Goal: Task Accomplishment & Management: Complete application form

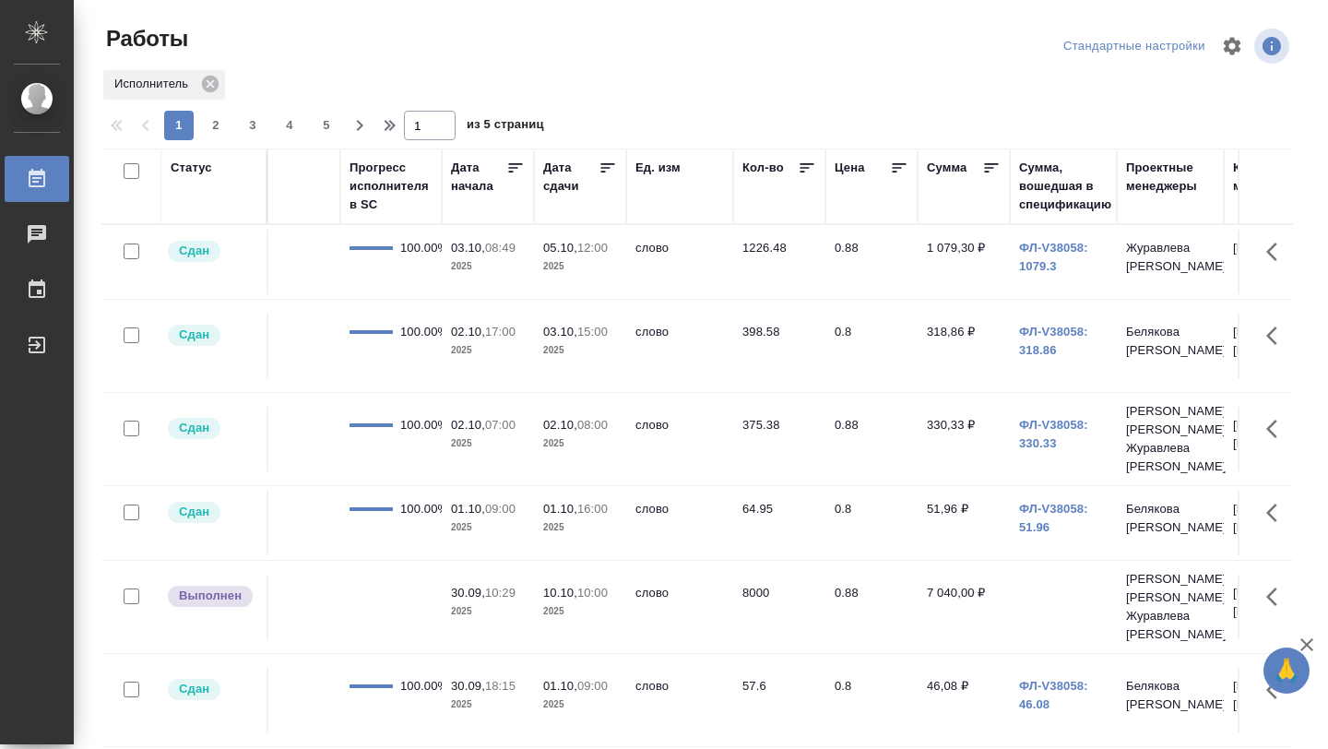
scroll to position [0, 945]
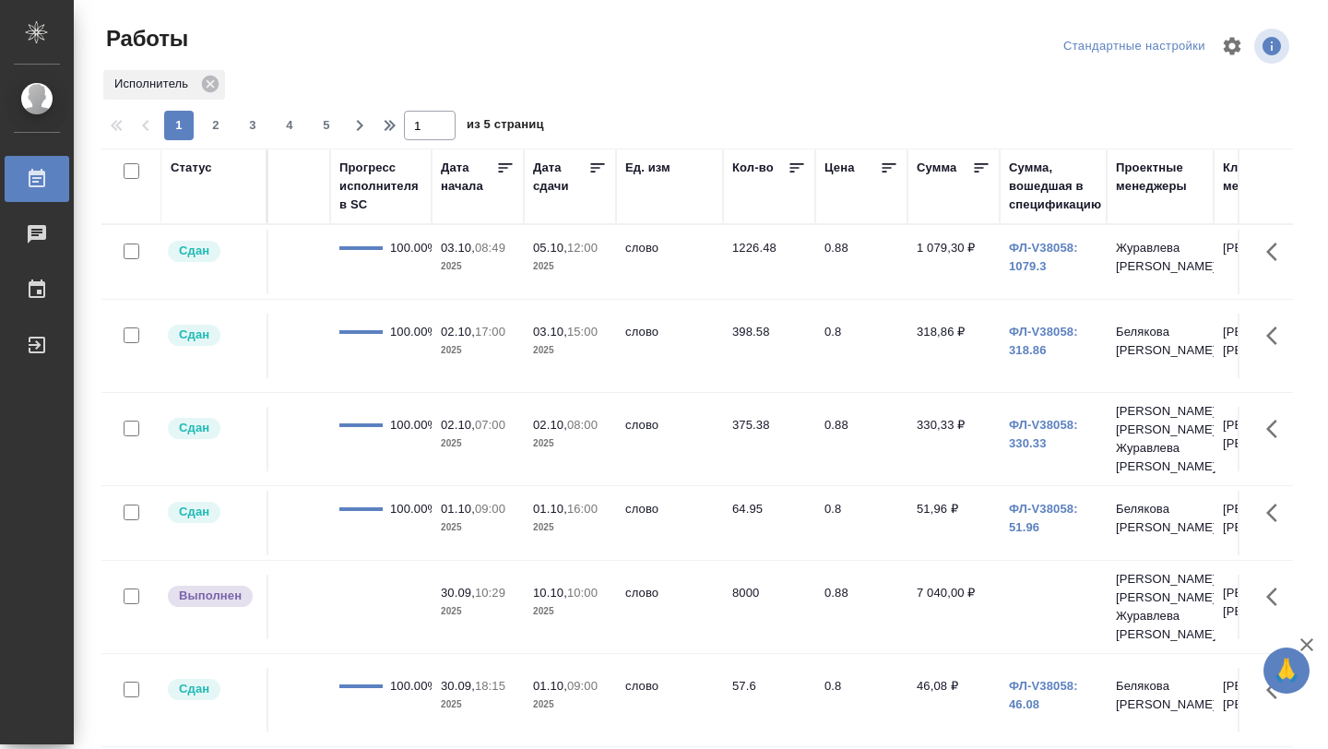
click at [601, 159] on icon at bounding box center [598, 168] width 18 height 18
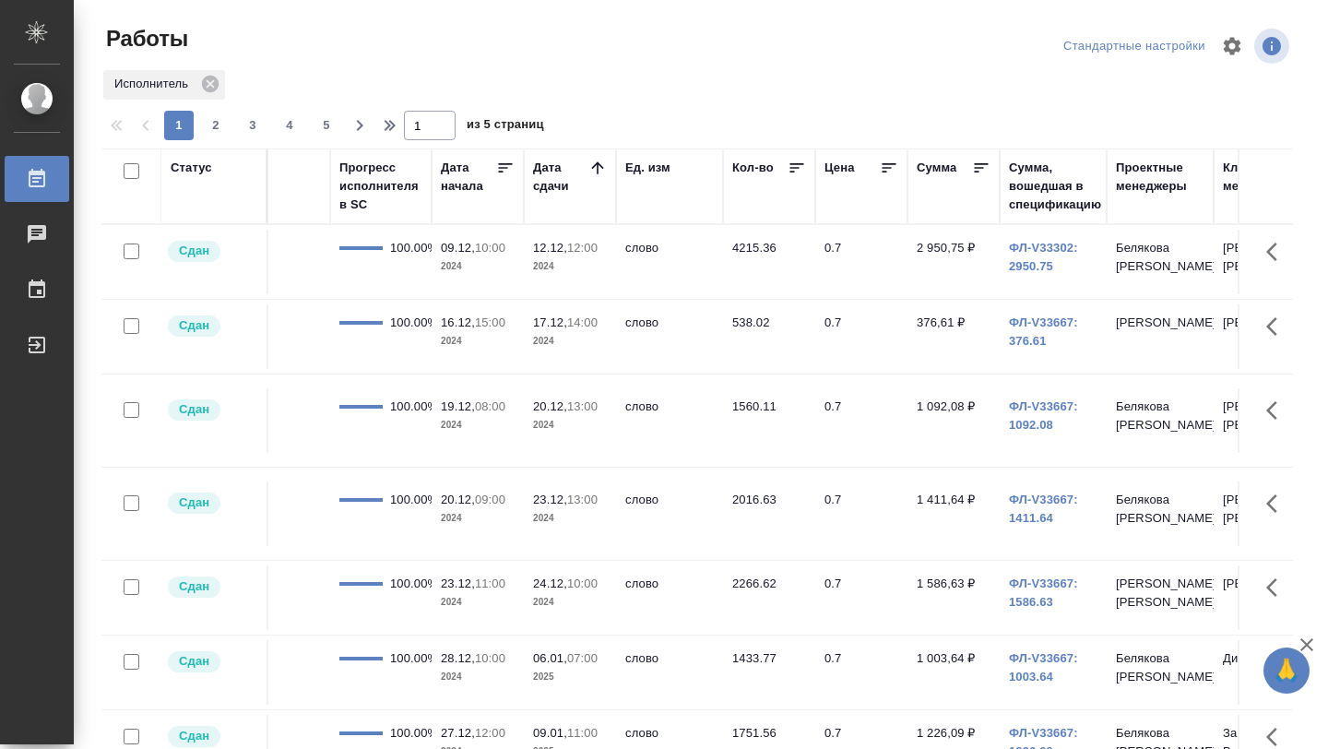
click at [601, 161] on icon at bounding box center [598, 168] width 18 height 18
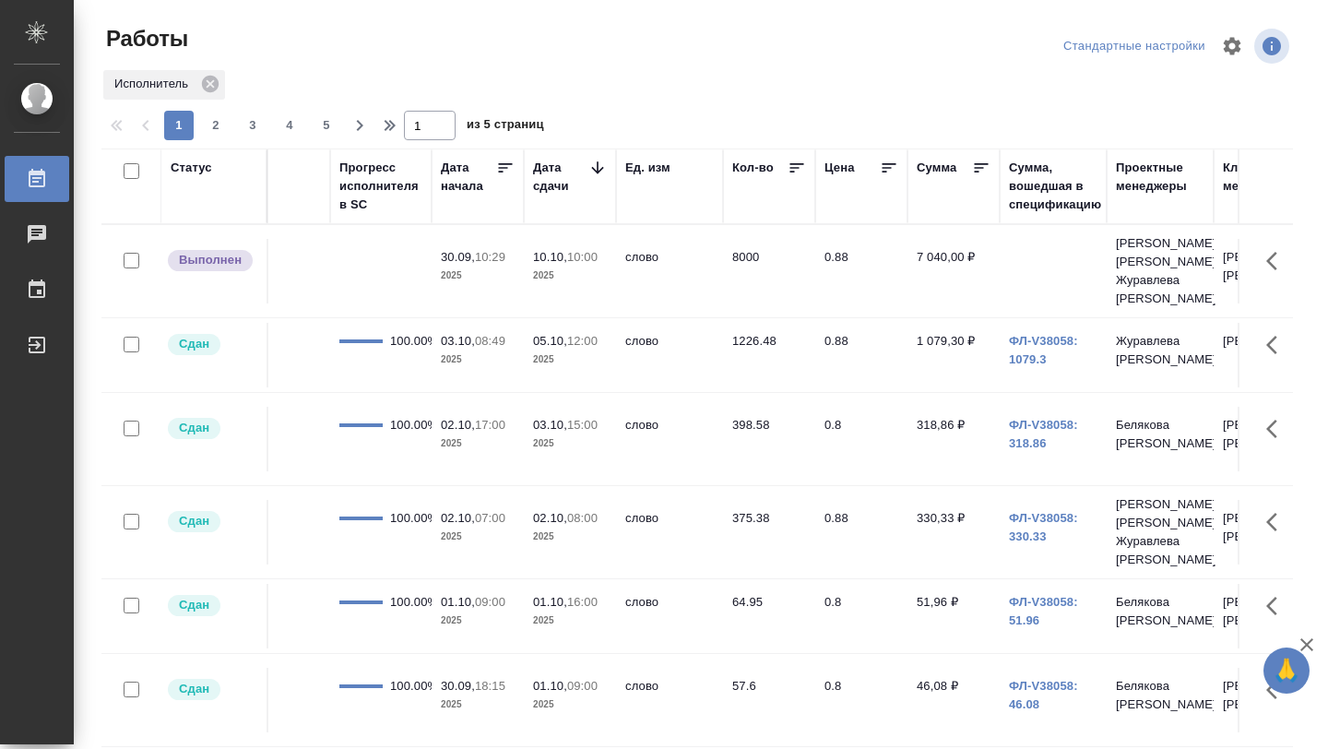
click at [382, 276] on td at bounding box center [380, 271] width 101 height 65
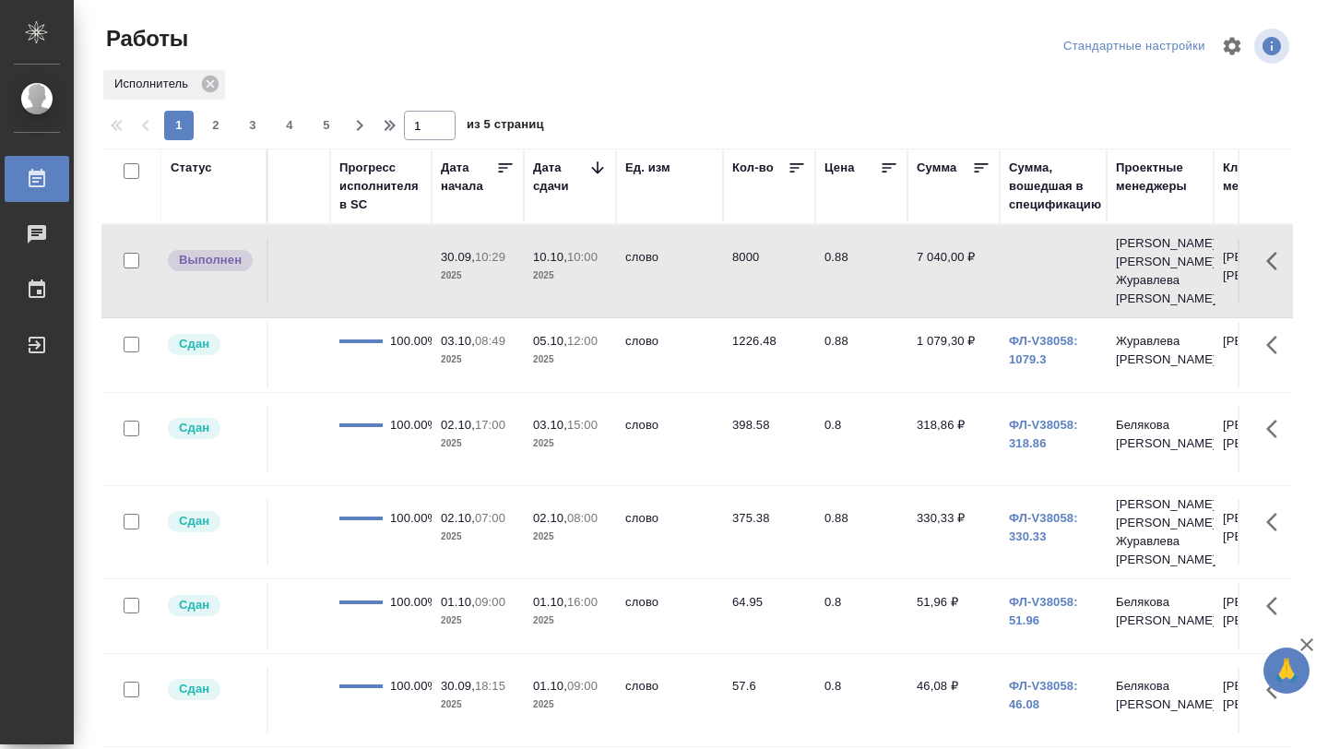
click at [382, 276] on td at bounding box center [380, 271] width 101 height 65
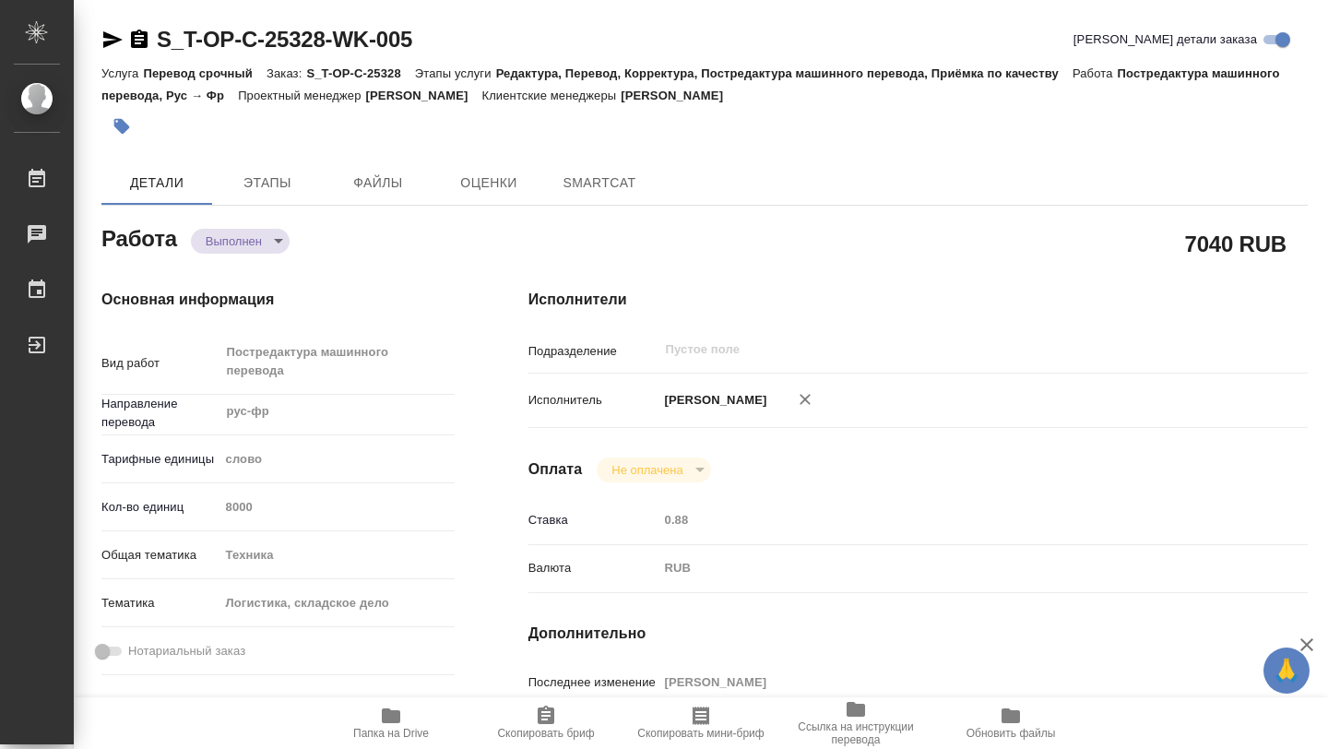
type textarea "x"
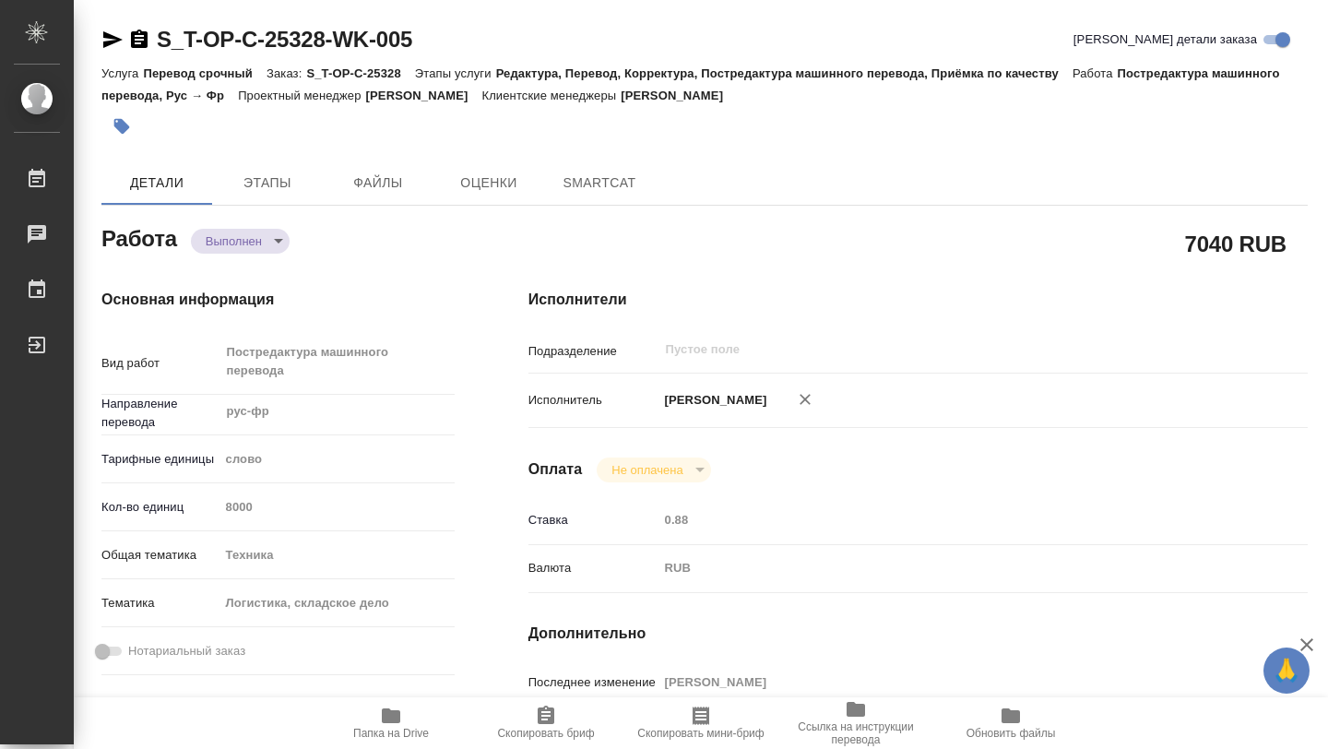
type textarea "x"
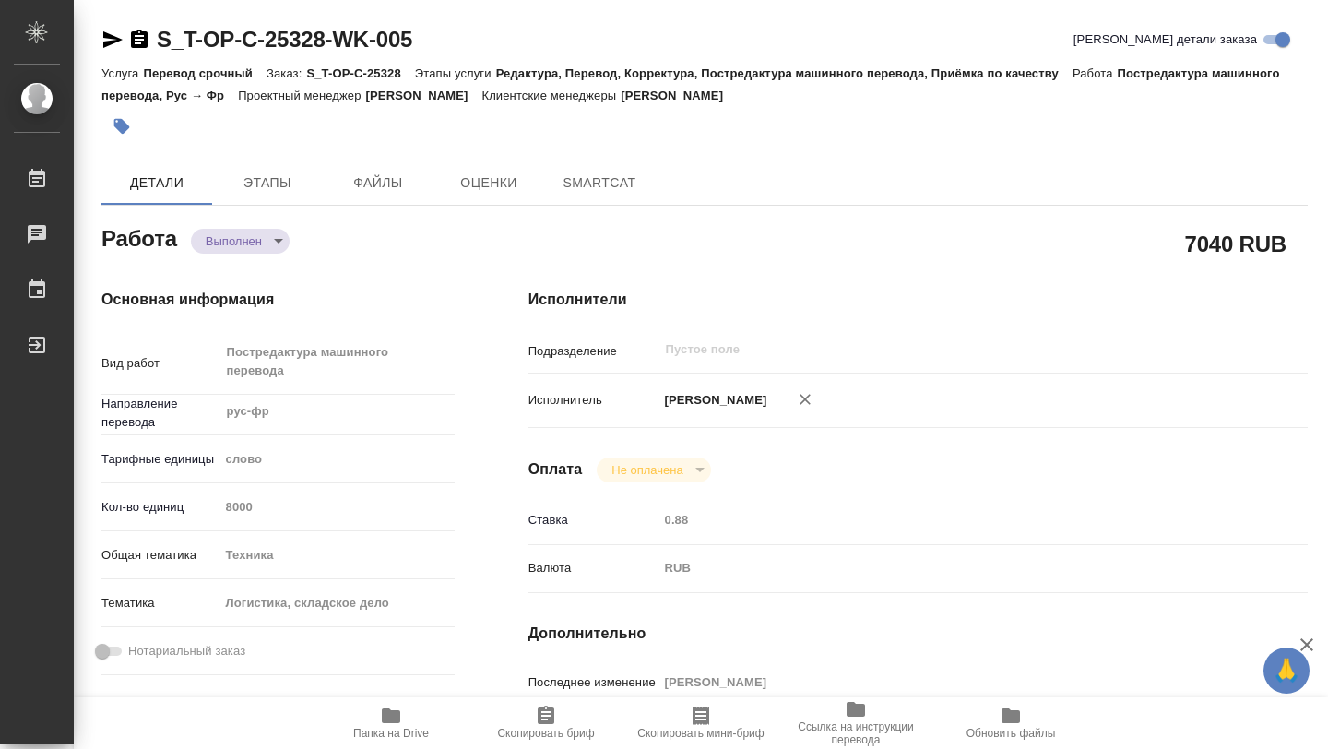
type textarea "x"
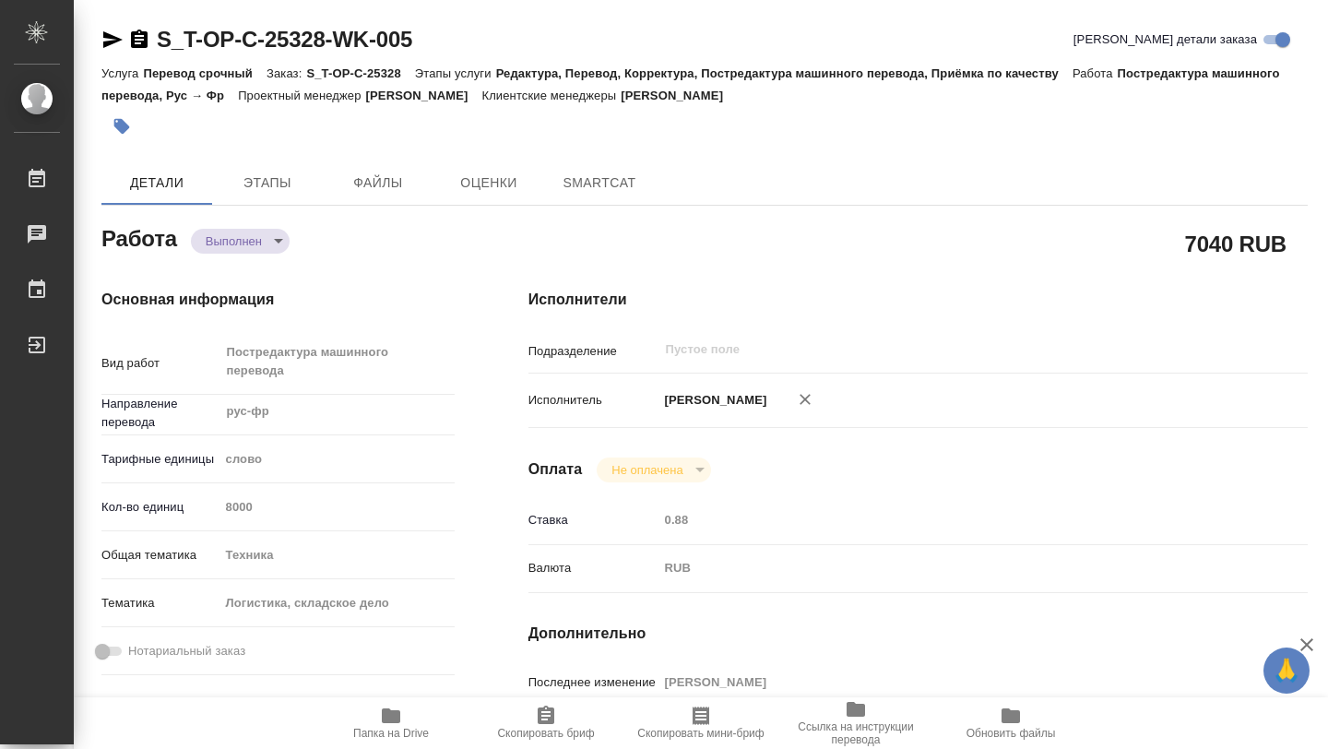
type textarea "x"
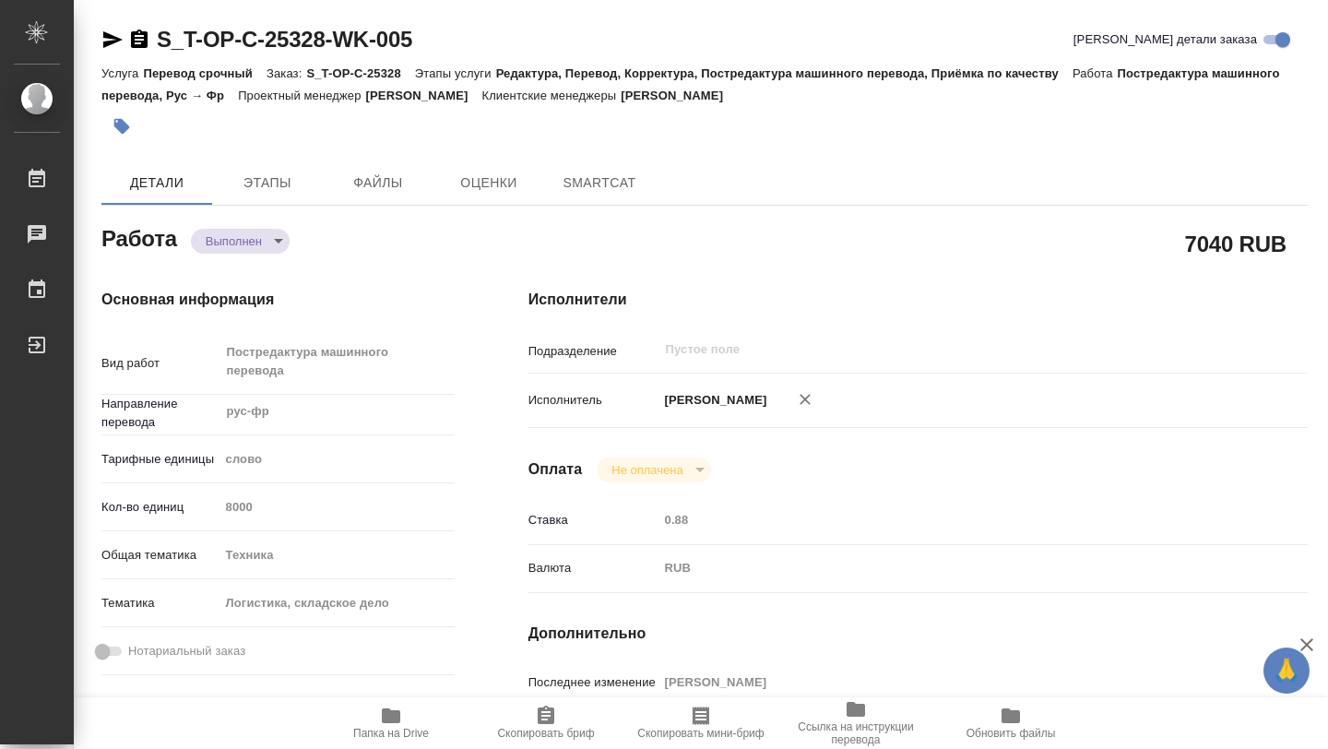
type textarea "x"
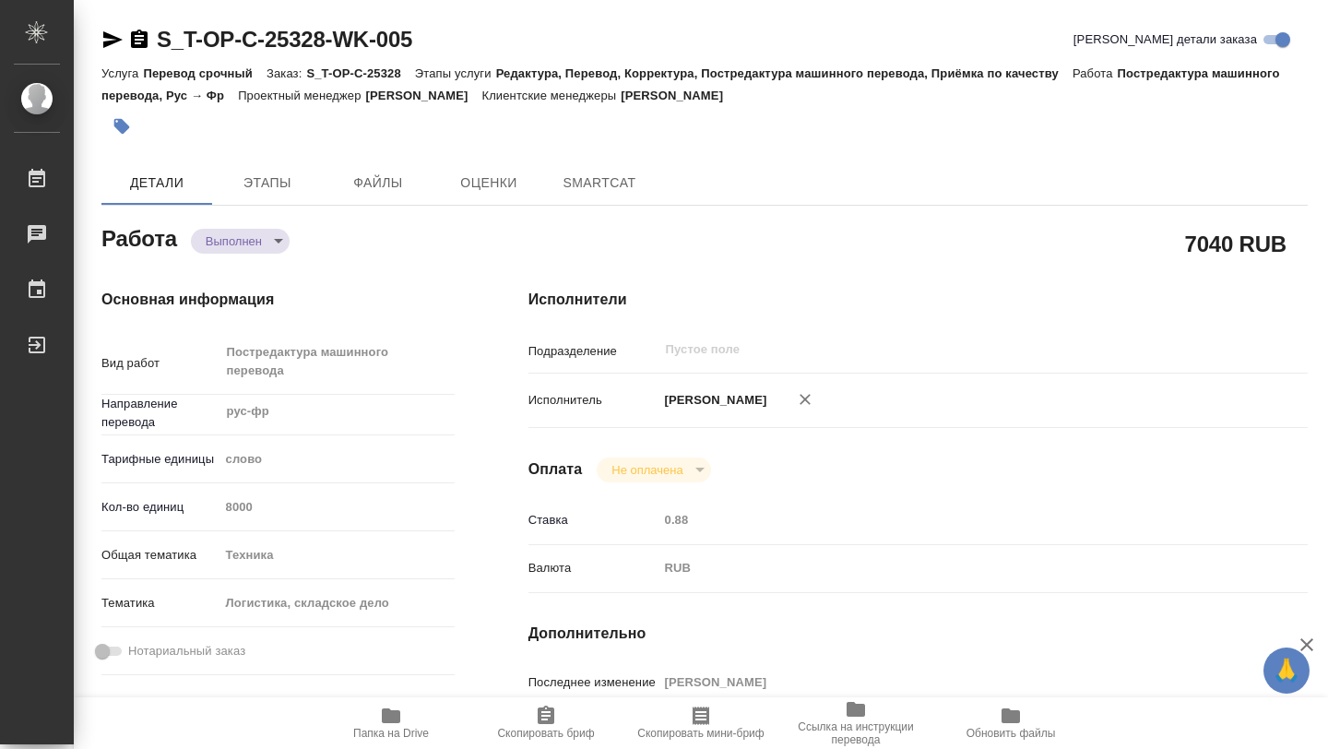
type textarea "x"
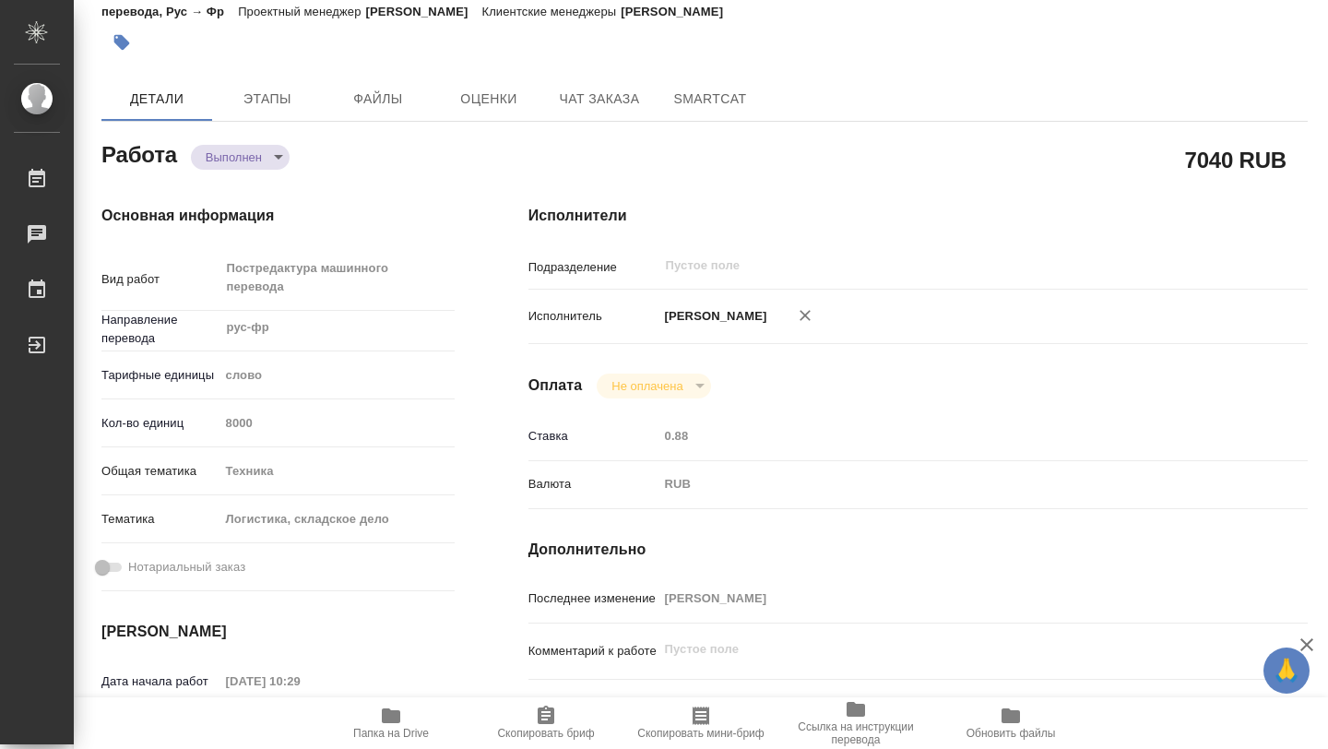
type textarea "x"
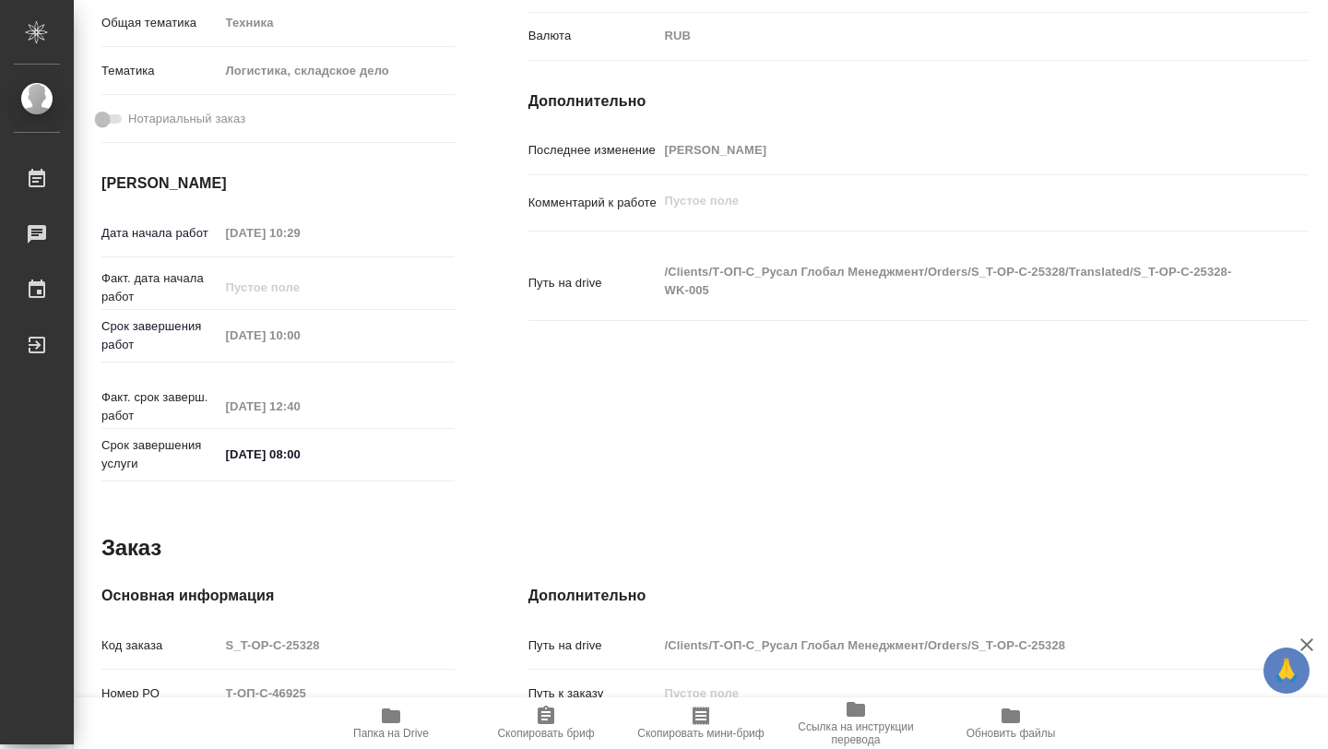
type textarea "x"
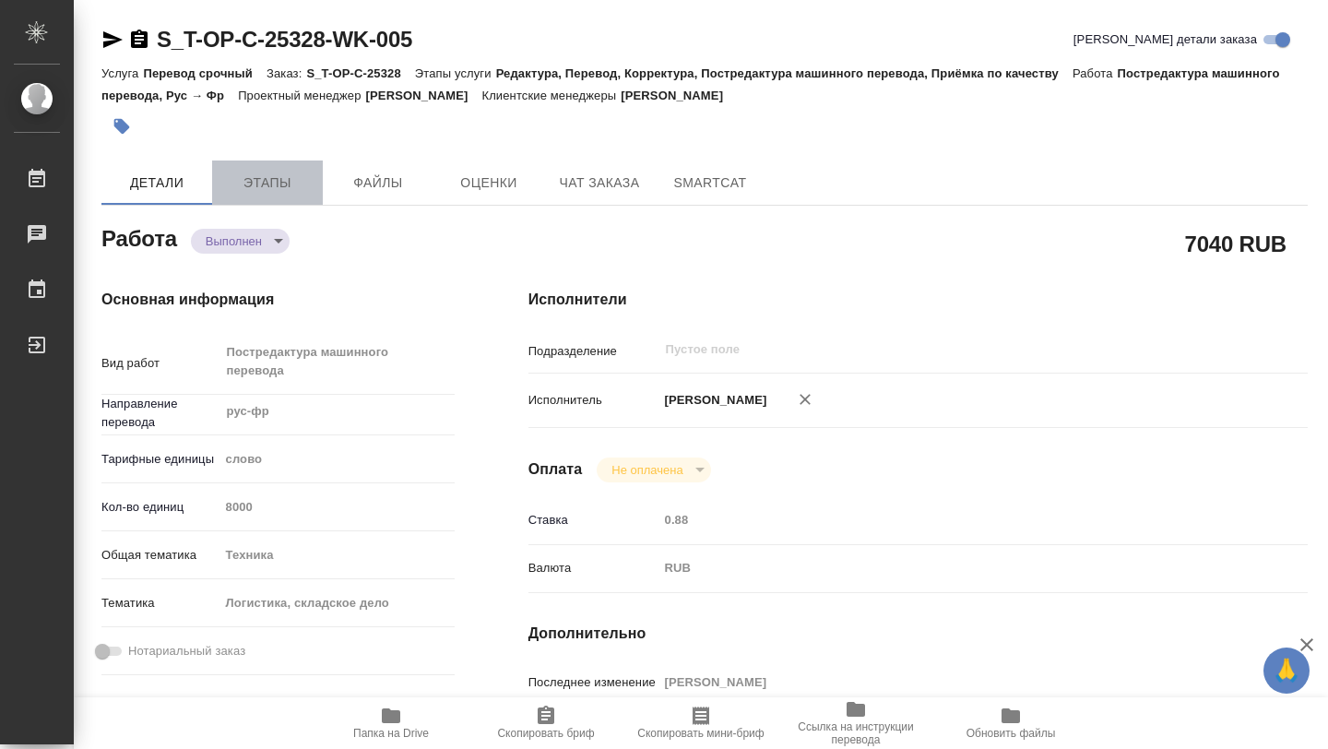
click at [284, 192] on span "Этапы" at bounding box center [267, 183] width 89 height 23
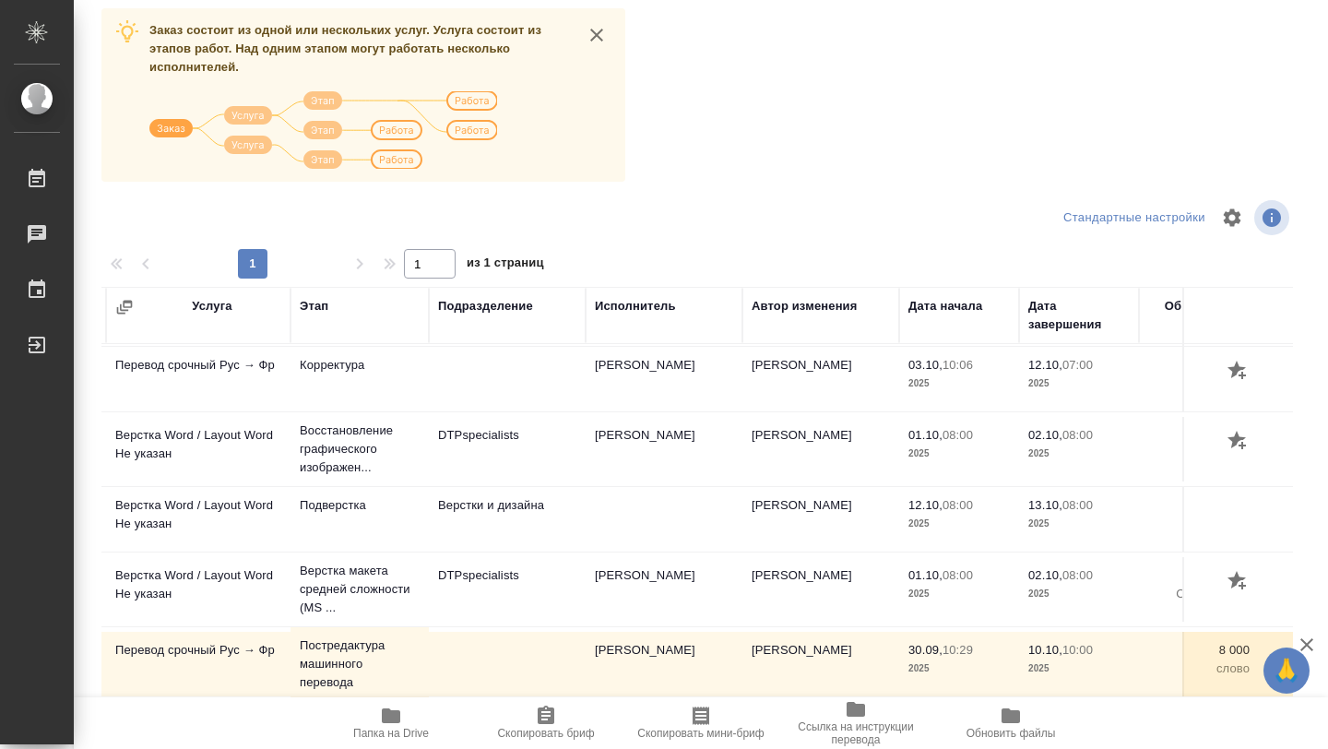
scroll to position [64, 0]
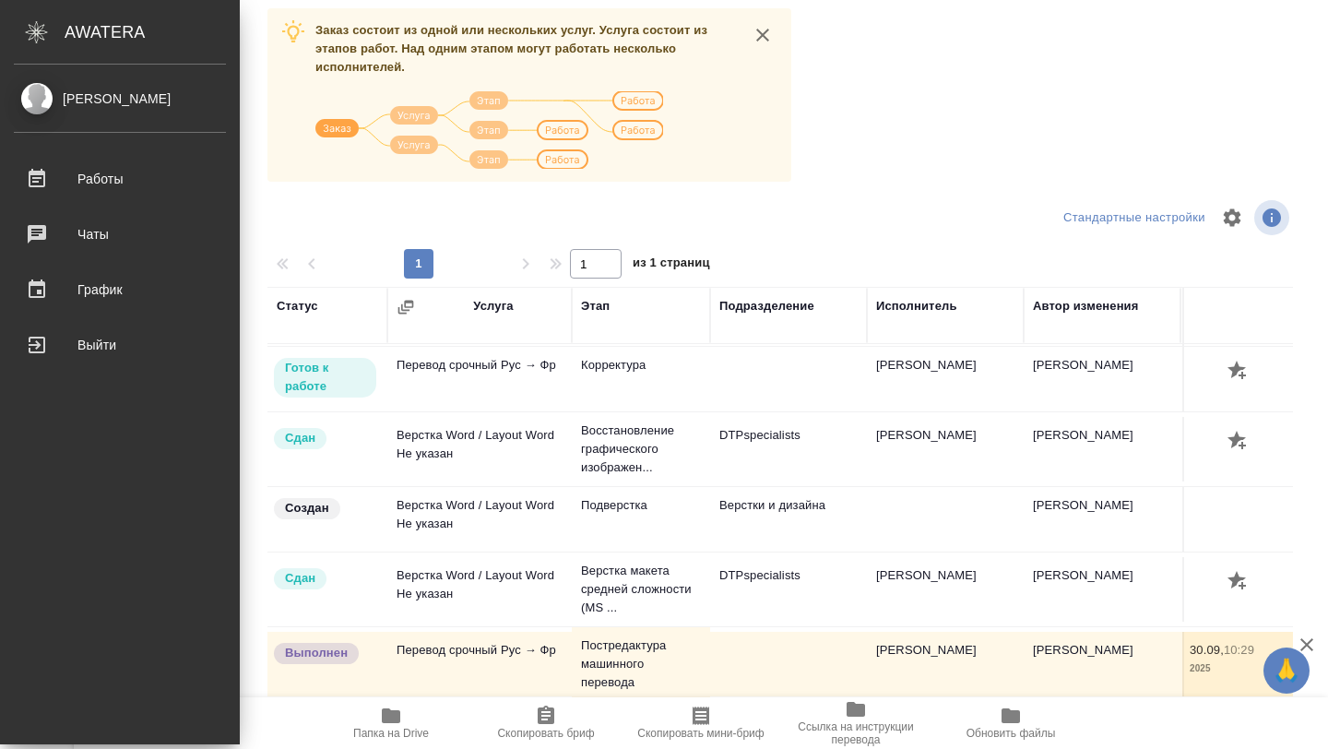
click at [137, 93] on div "[PERSON_NAME]" at bounding box center [120, 99] width 212 height 20
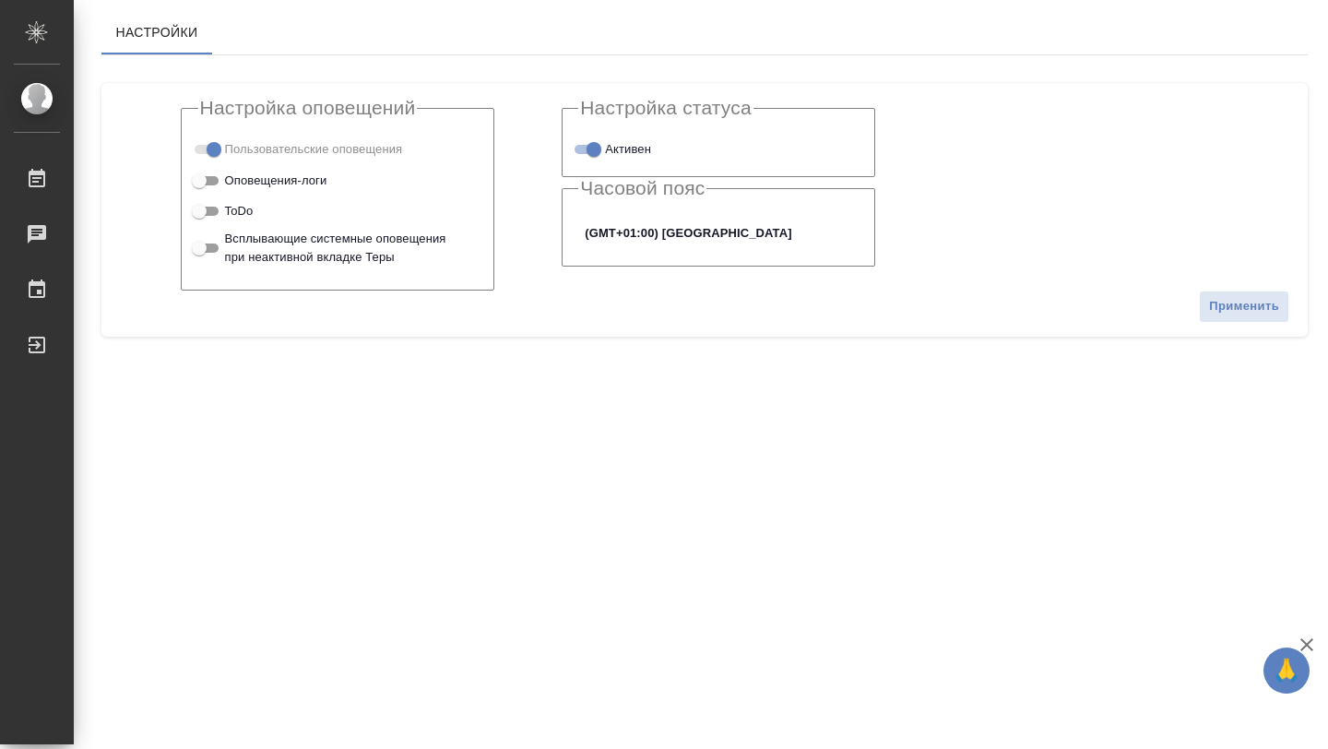
click at [700, 237] on body "🙏 .cls-1 fill:#fff; AWATERA [PERSON_NAME] Чаты График Выйти Настройки Настройка…" at bounding box center [664, 374] width 1328 height 749
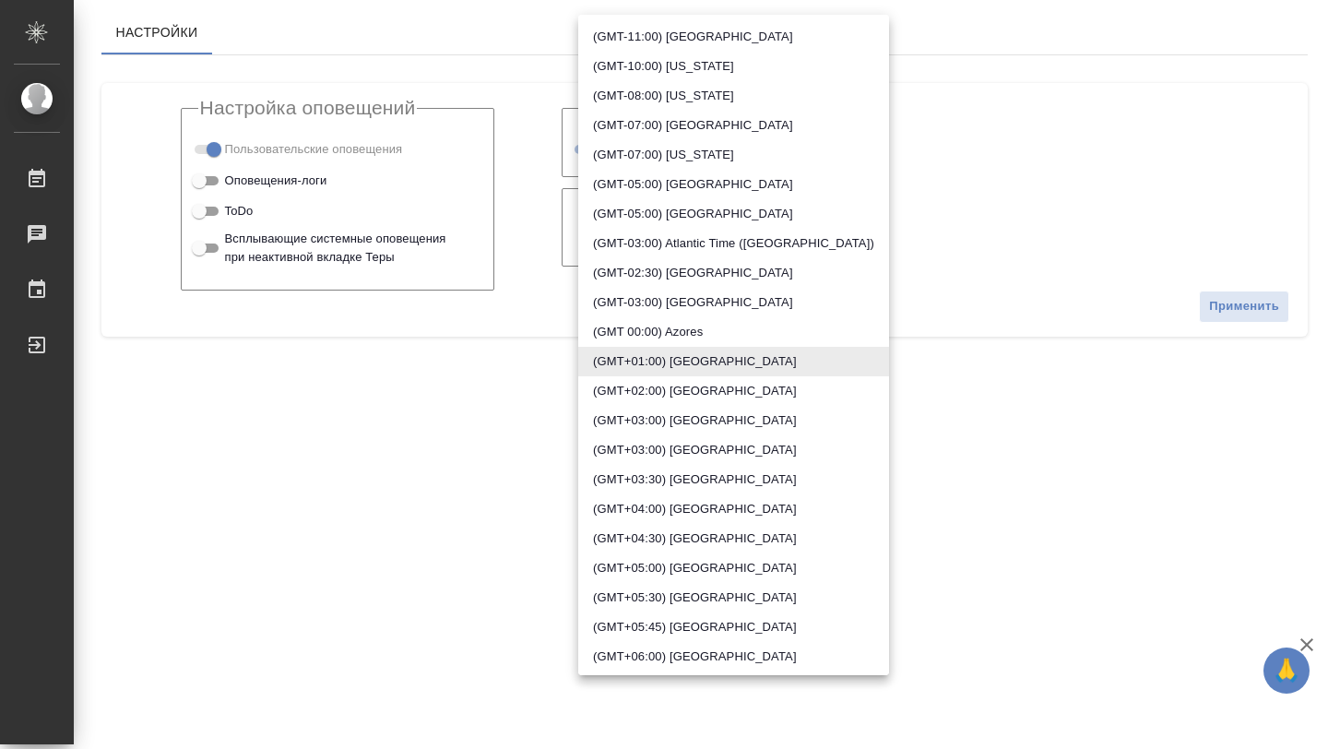
click at [695, 513] on li "(GMT+04:00) [GEOGRAPHIC_DATA]" at bounding box center [733, 509] width 311 height 30
type input "[GEOGRAPHIC_DATA]"
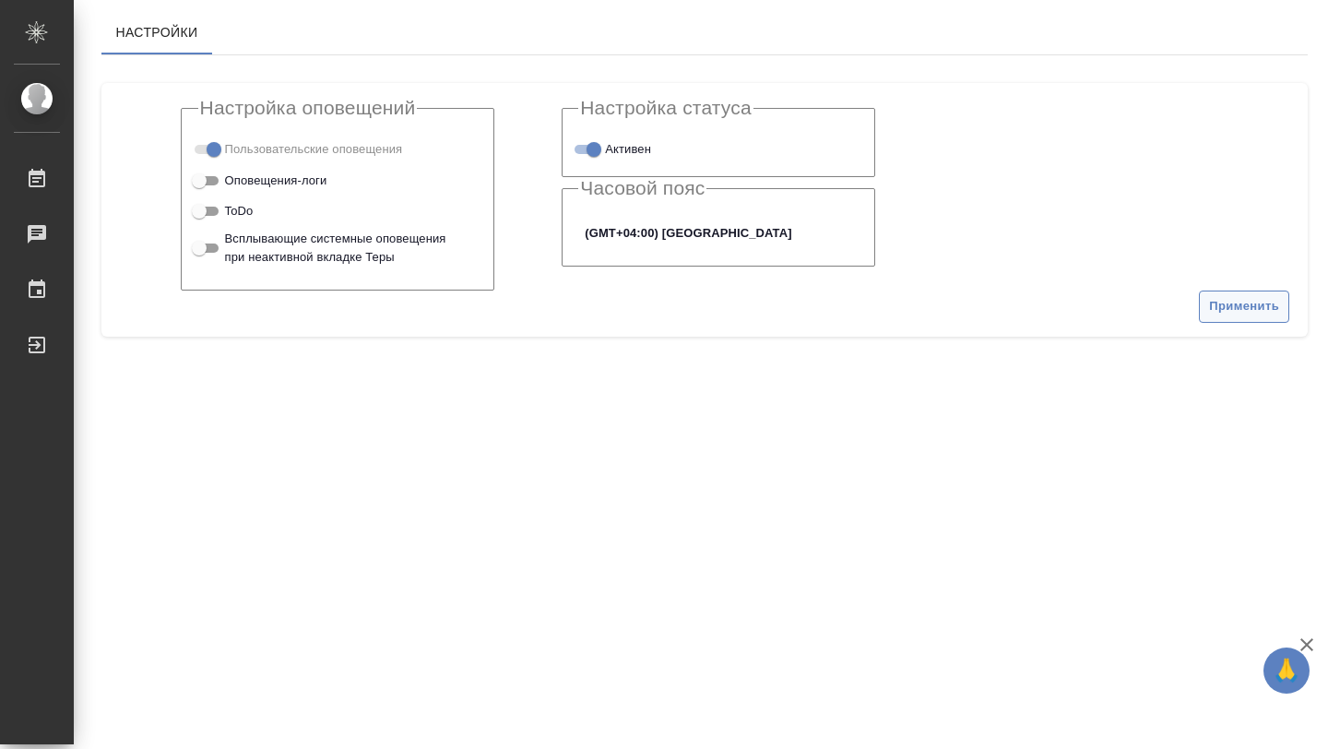
click at [1217, 314] on span "Применить" at bounding box center [1244, 306] width 70 height 21
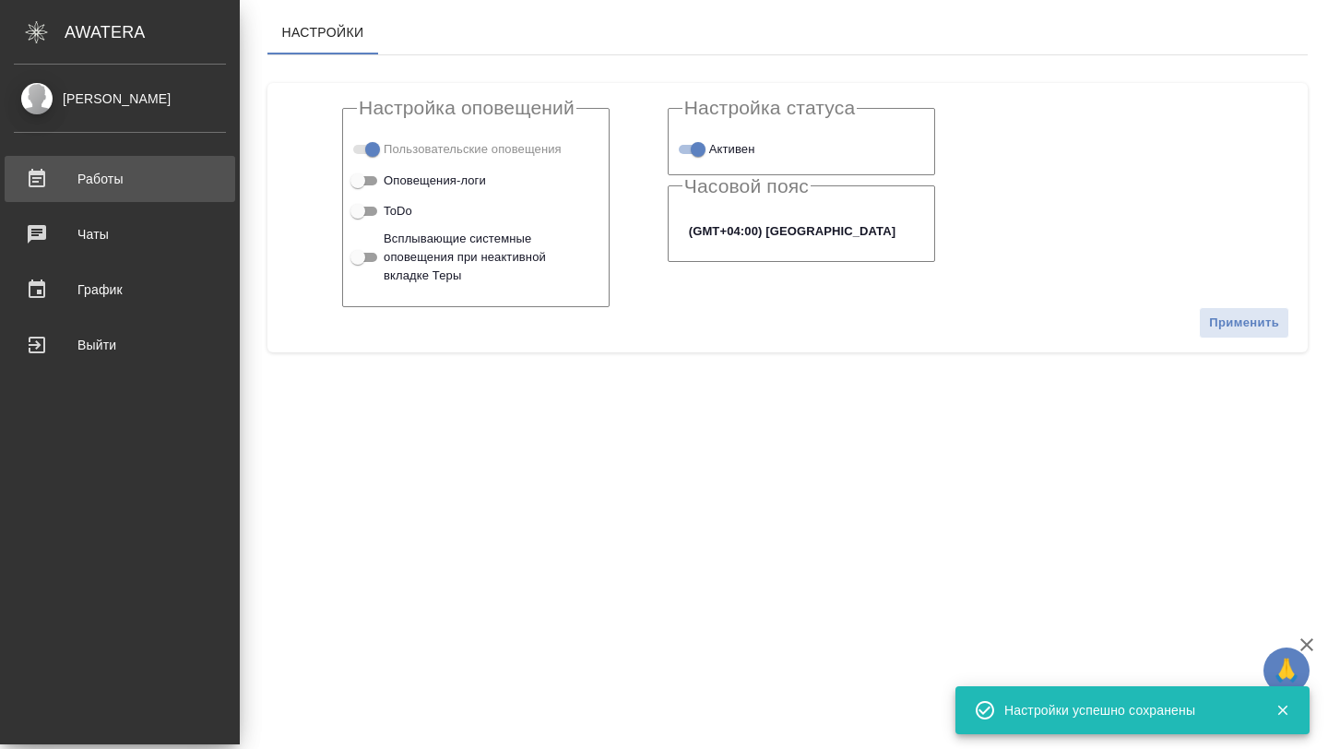
click at [55, 177] on div "Работы" at bounding box center [120, 179] width 212 height 28
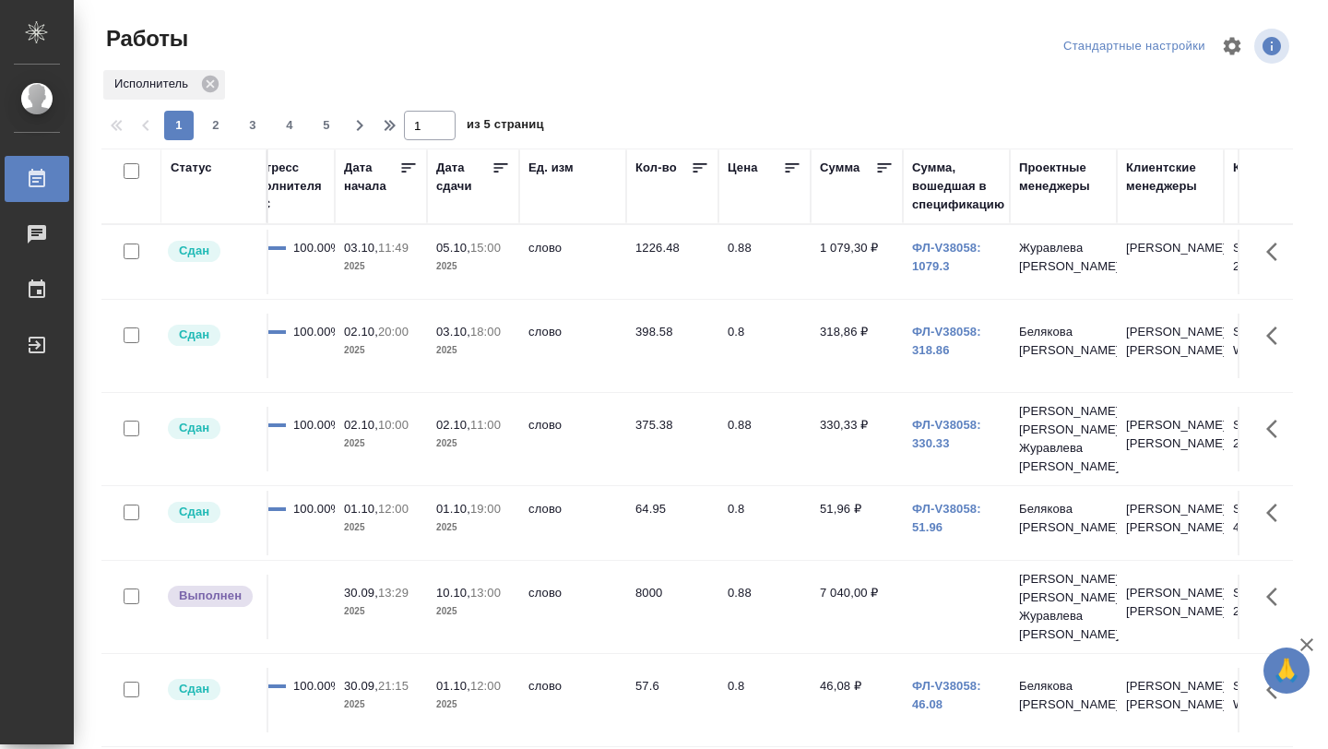
scroll to position [0, 1142]
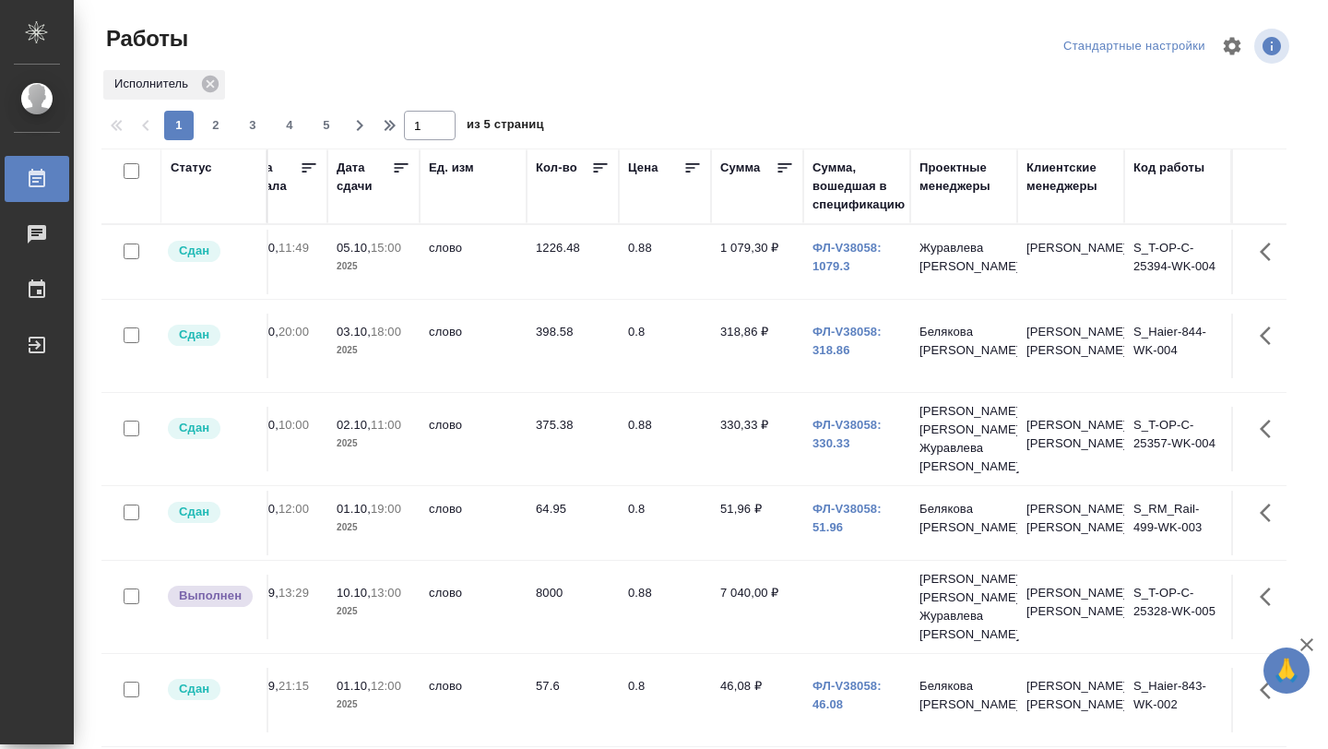
click at [408, 162] on icon at bounding box center [401, 168] width 18 height 18
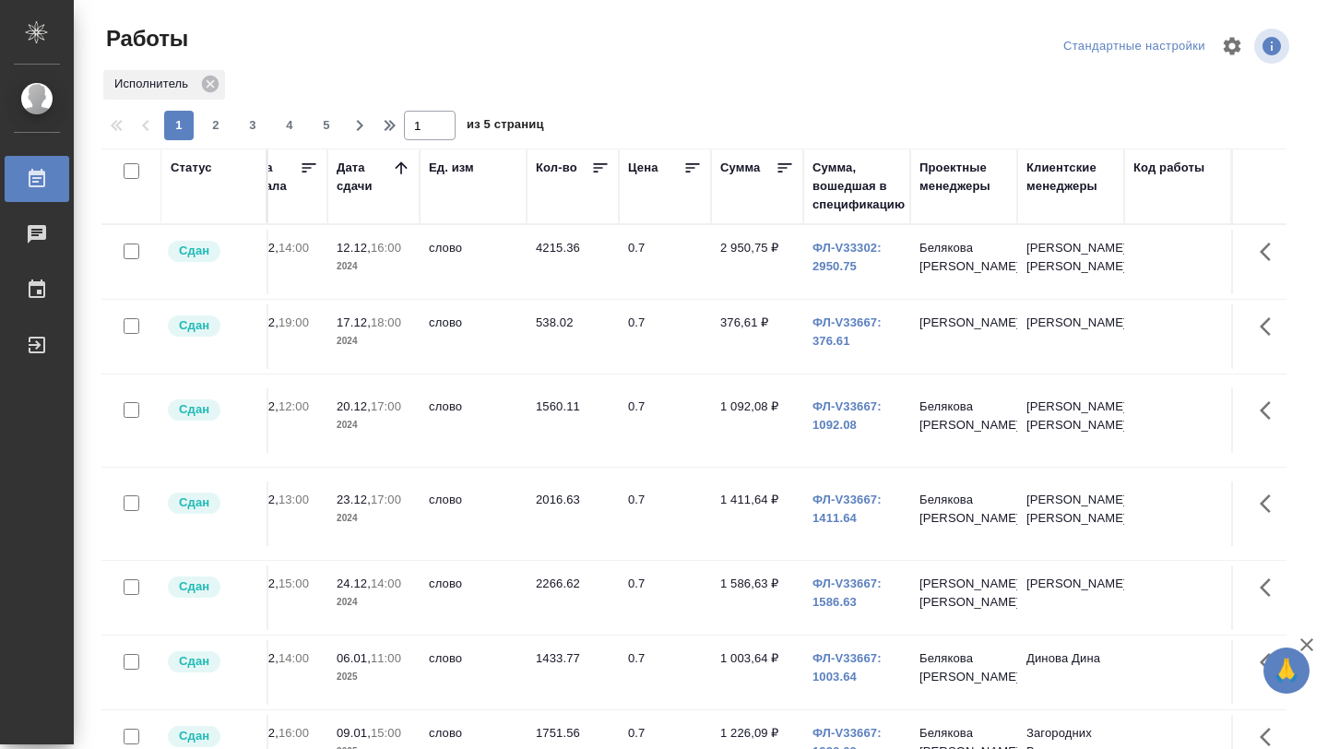
click at [400, 167] on icon at bounding box center [401, 167] width 12 height 12
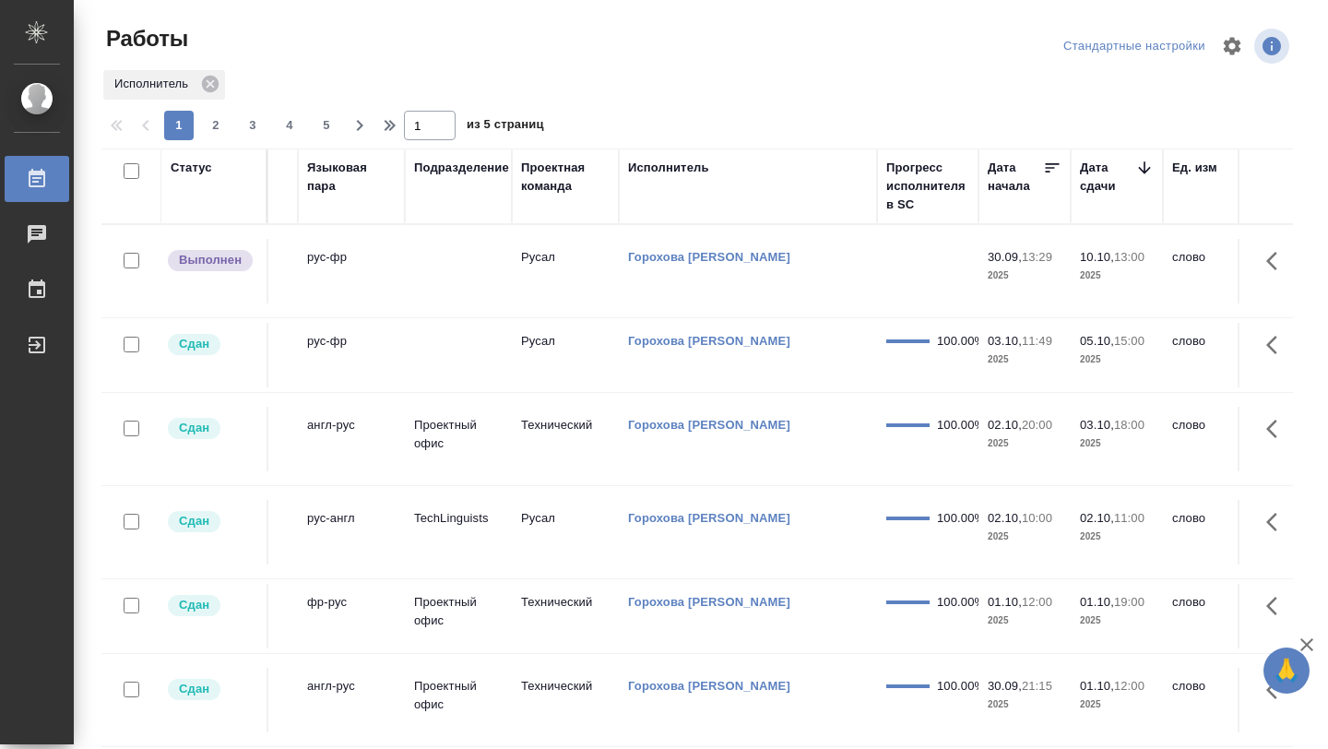
scroll to position [0, 358]
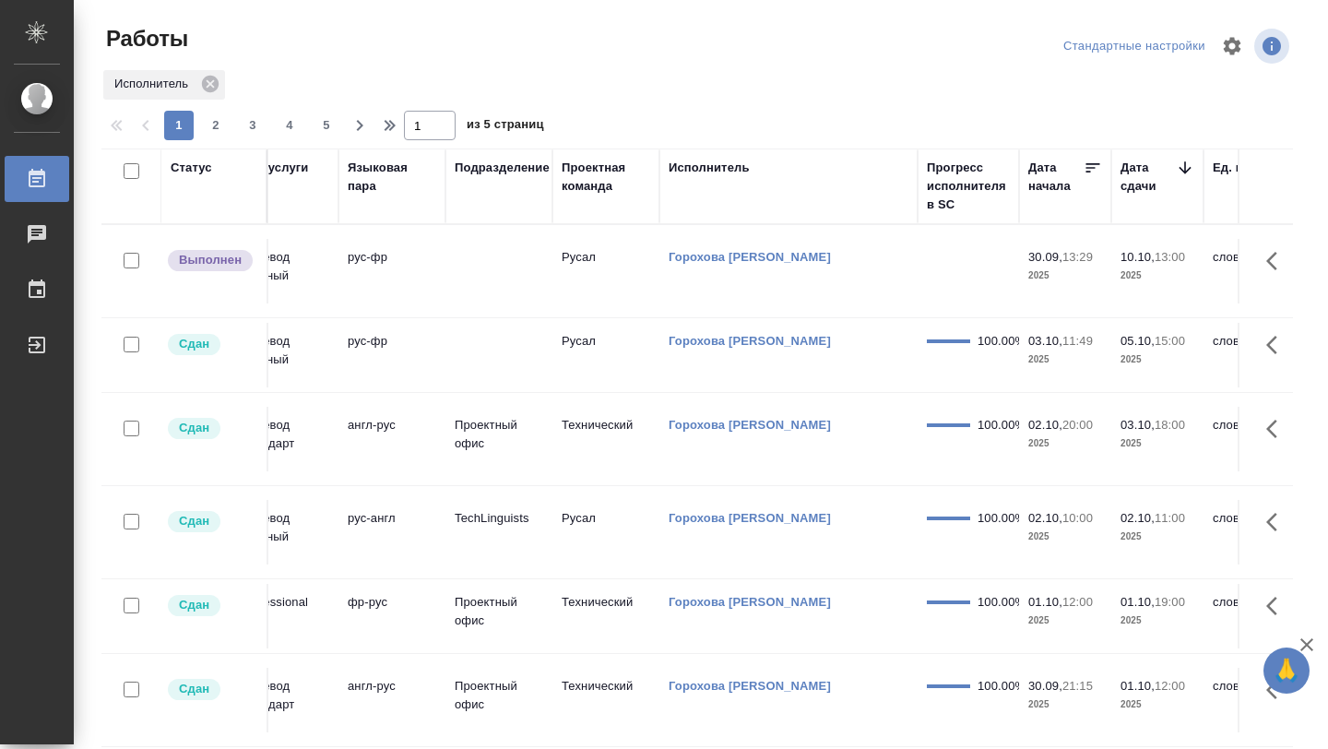
click at [494, 268] on td at bounding box center [499, 271] width 107 height 65
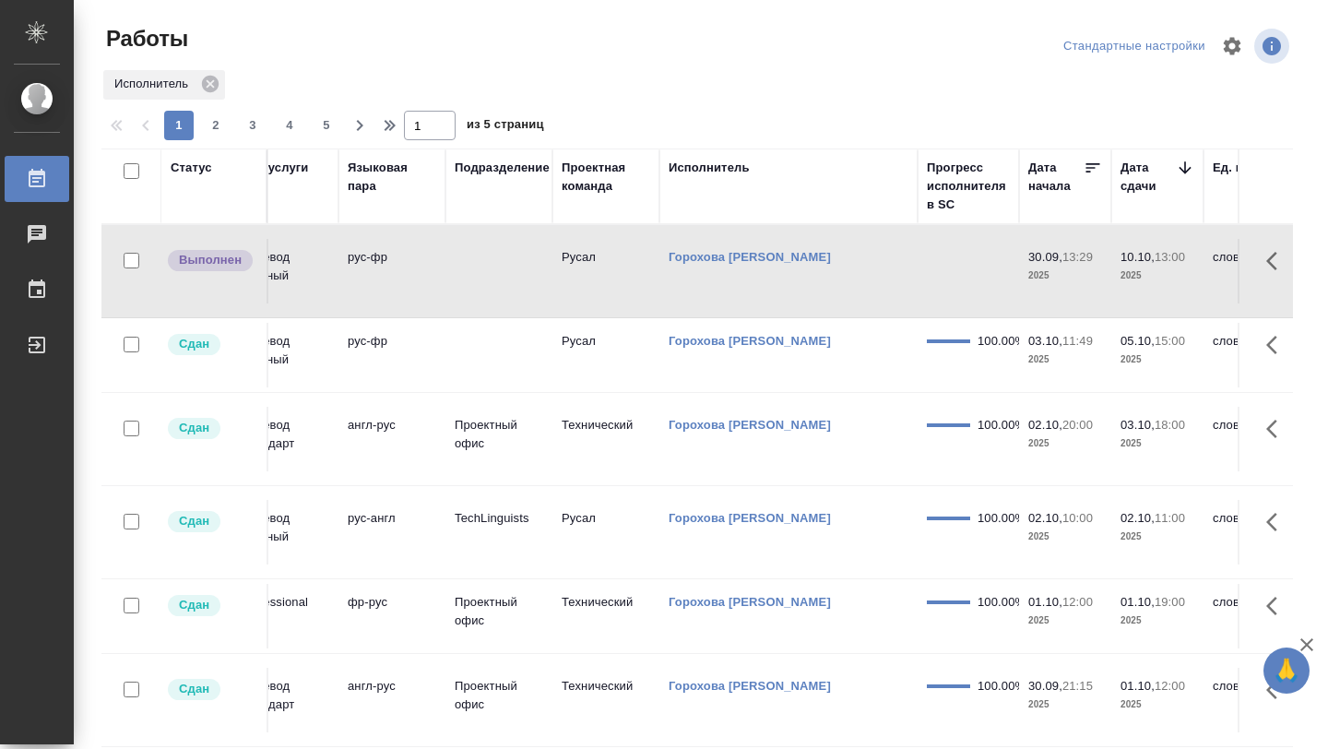
click at [494, 268] on td at bounding box center [499, 271] width 107 height 65
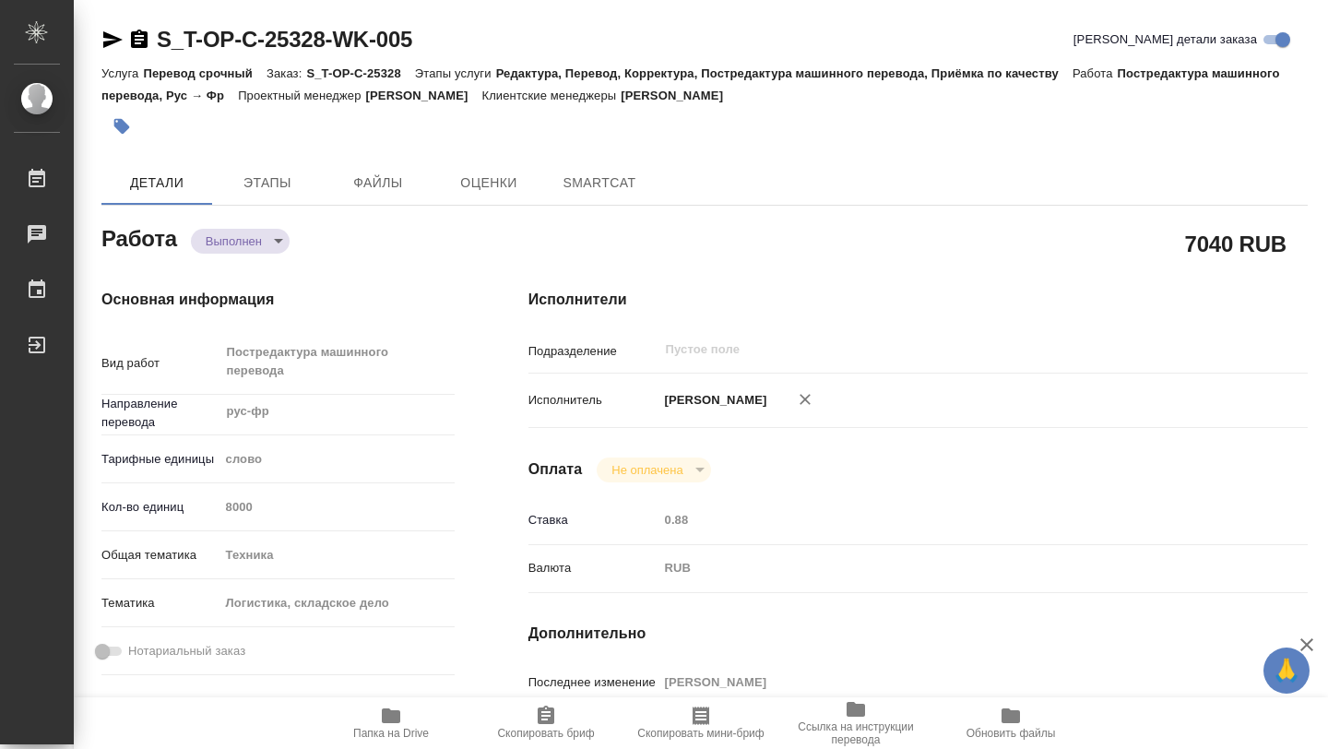
type textarea "x"
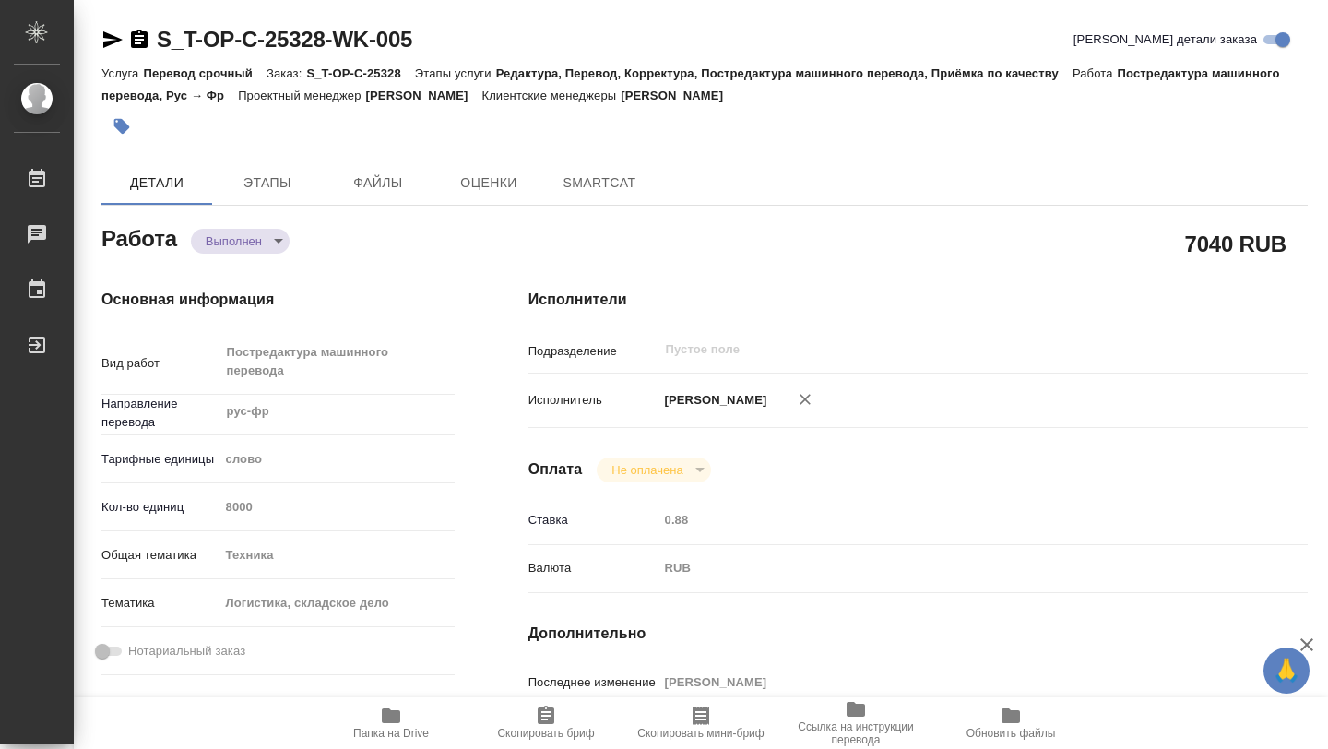
type textarea "x"
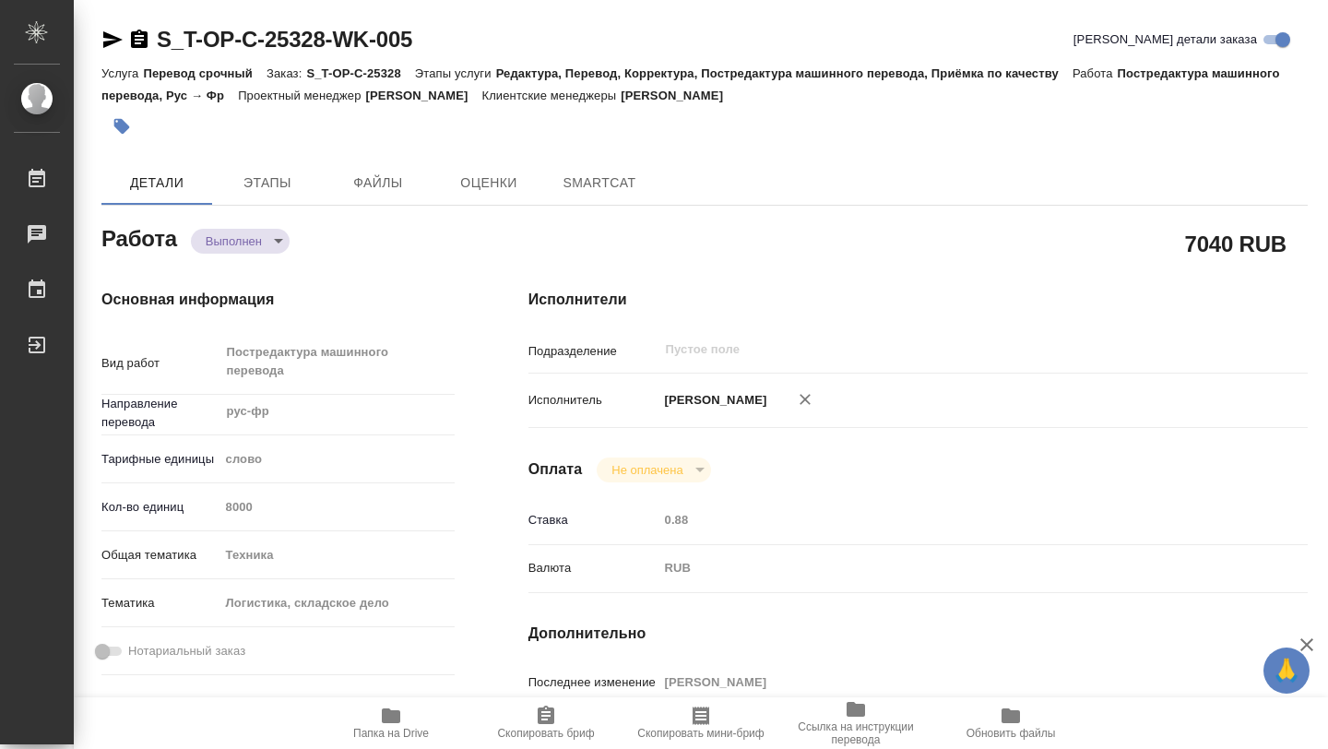
type textarea "x"
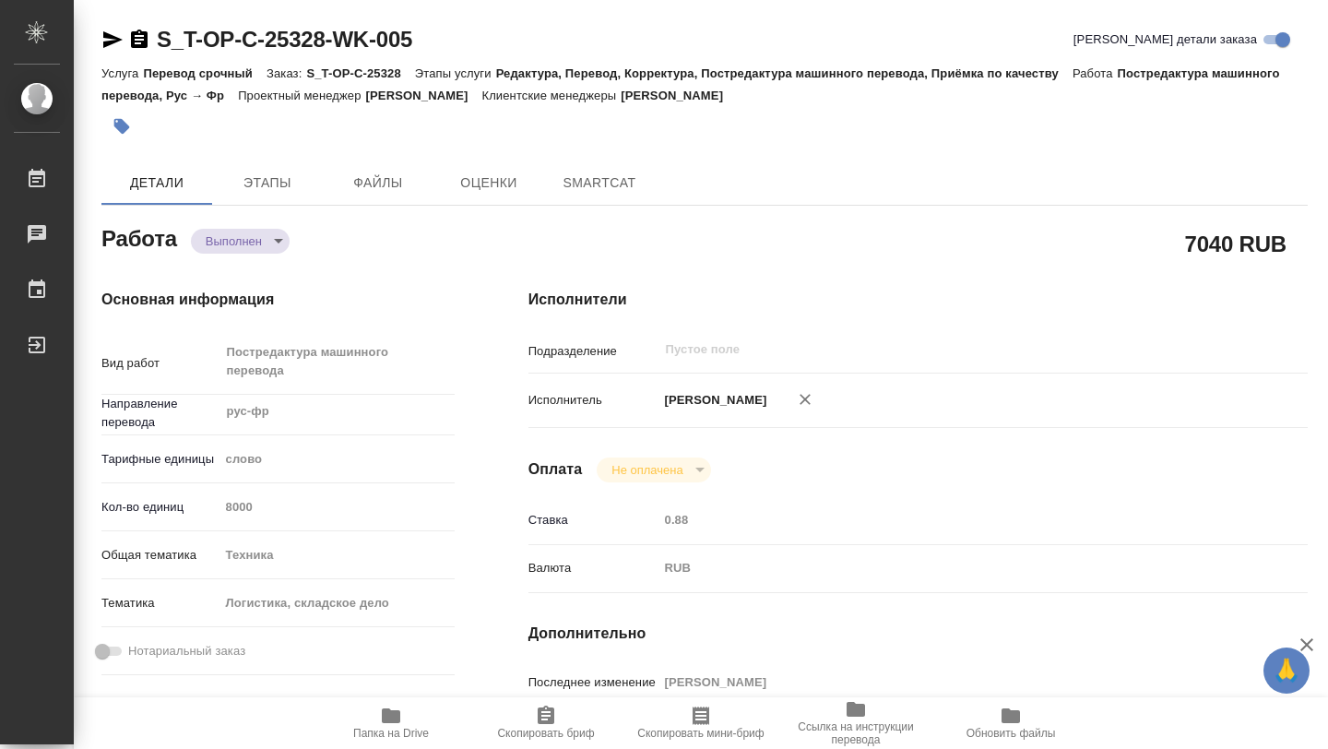
type textarea "x"
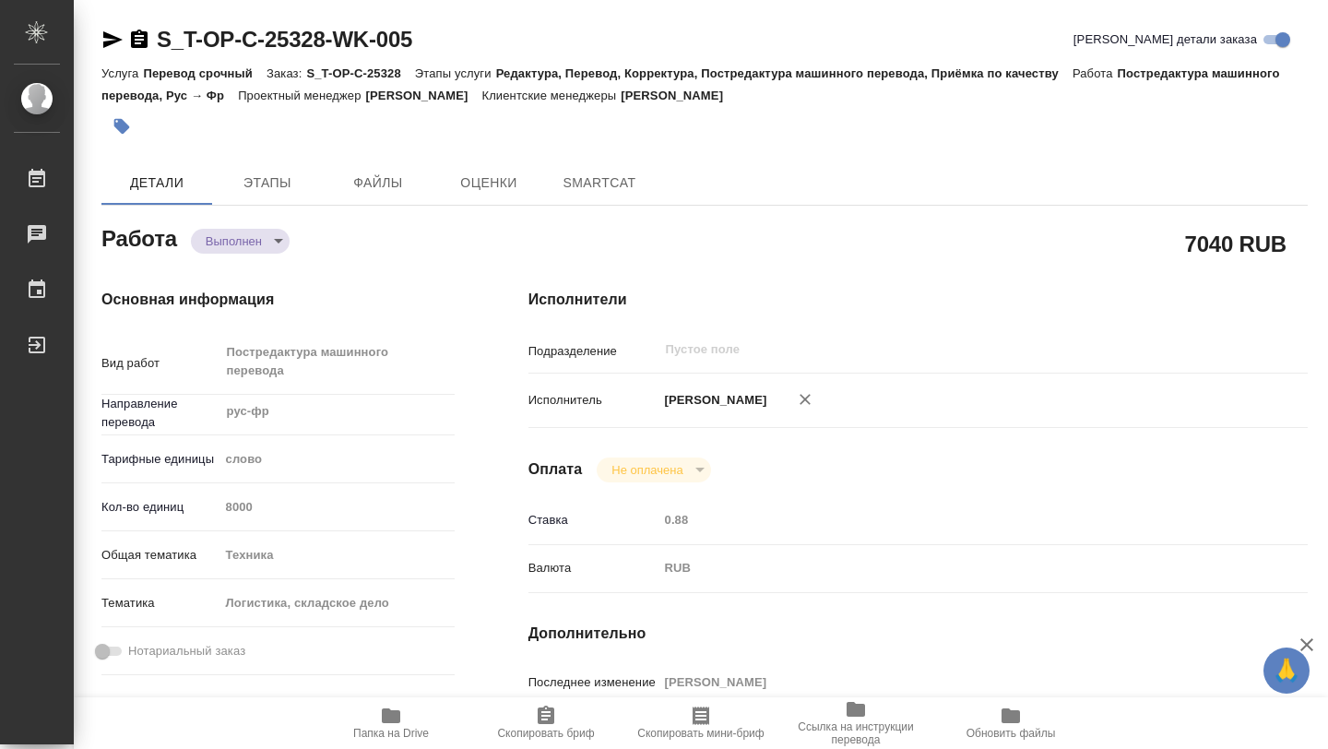
type textarea "x"
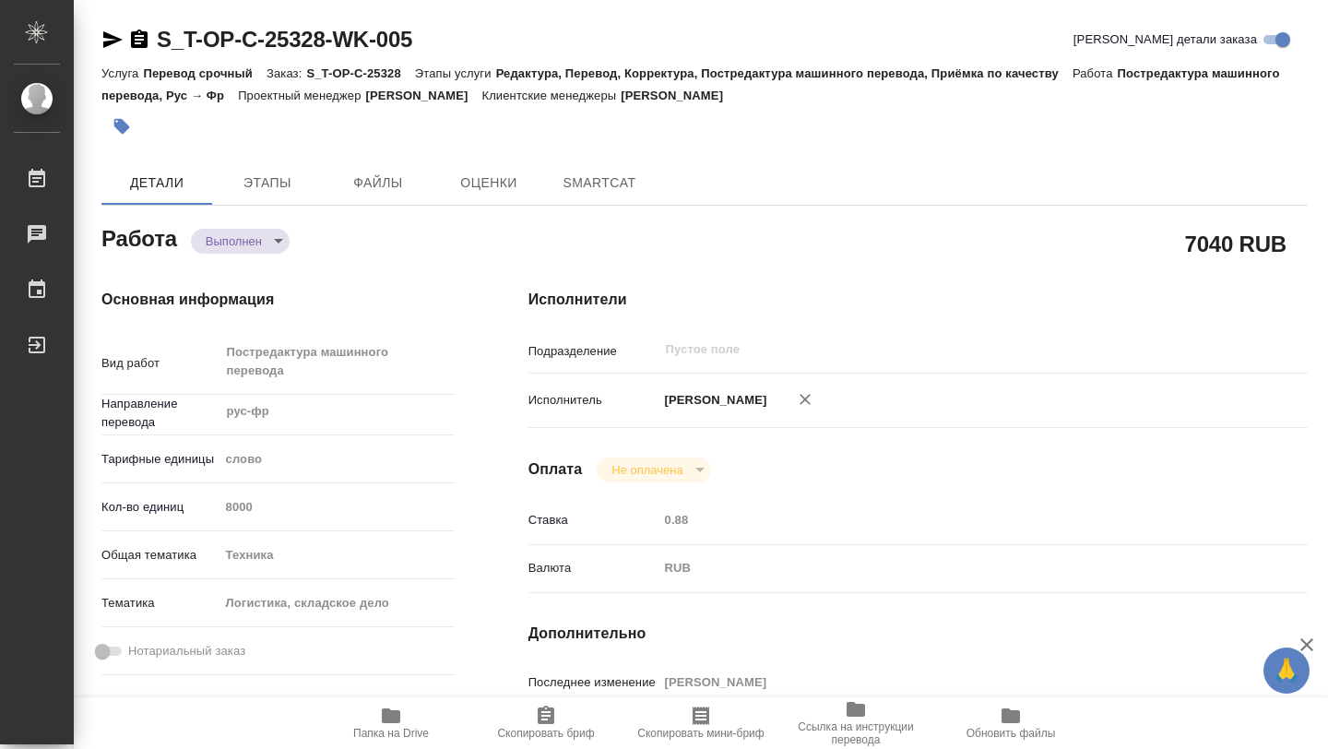
type textarea "x"
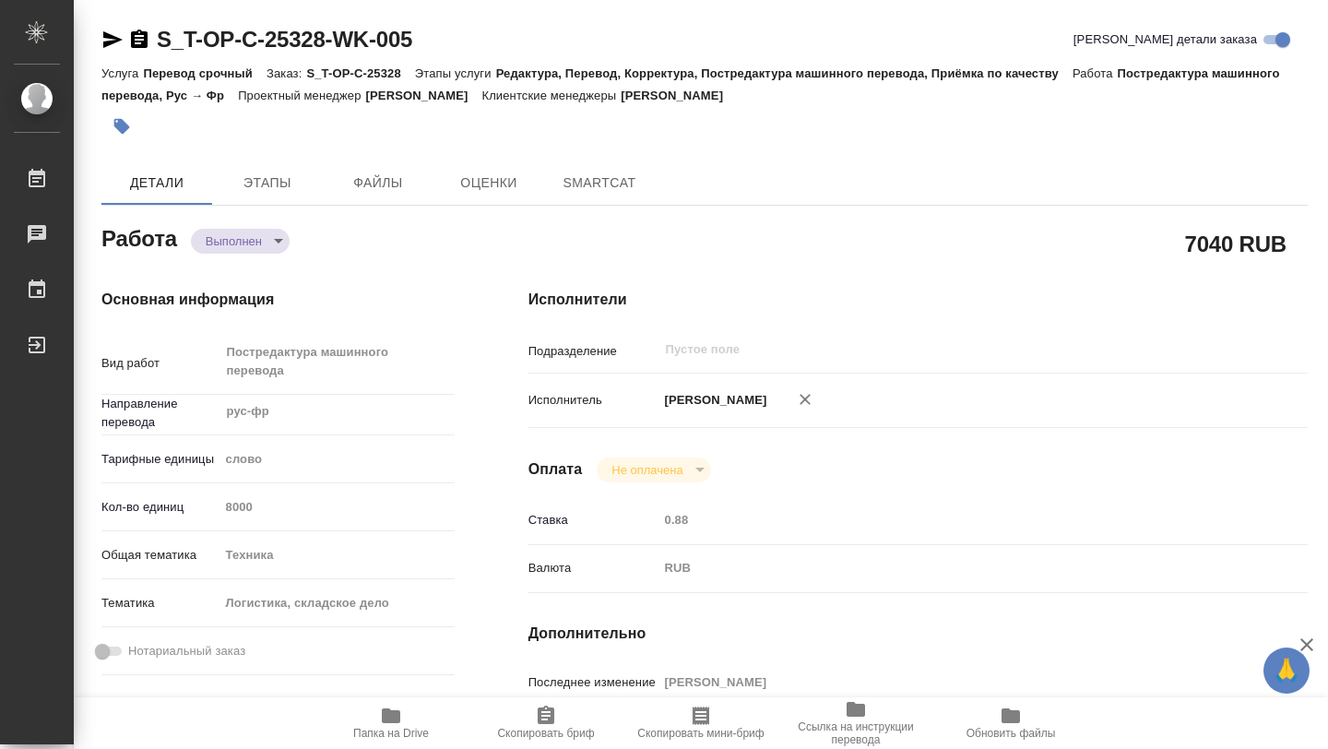
type textarea "x"
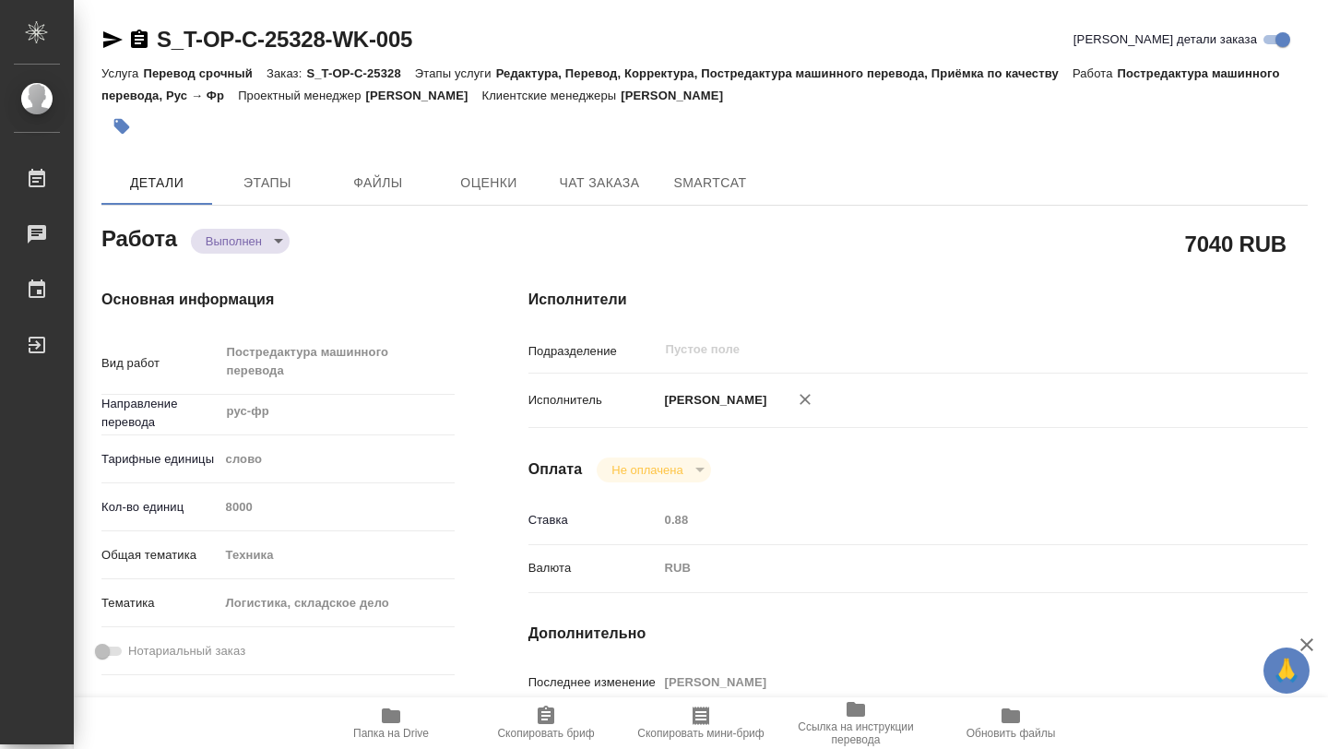
type textarea "x"
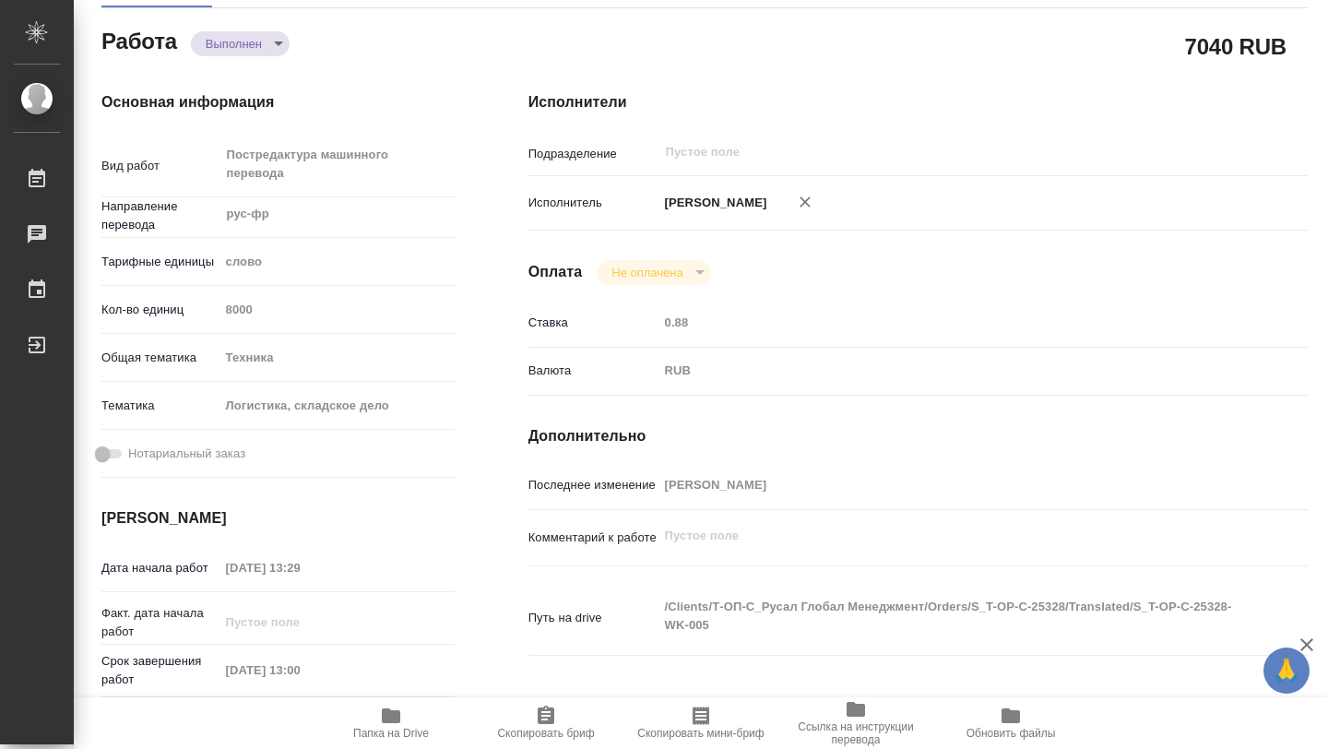
type textarea "x"
